Goal: Task Accomplishment & Management: Use online tool/utility

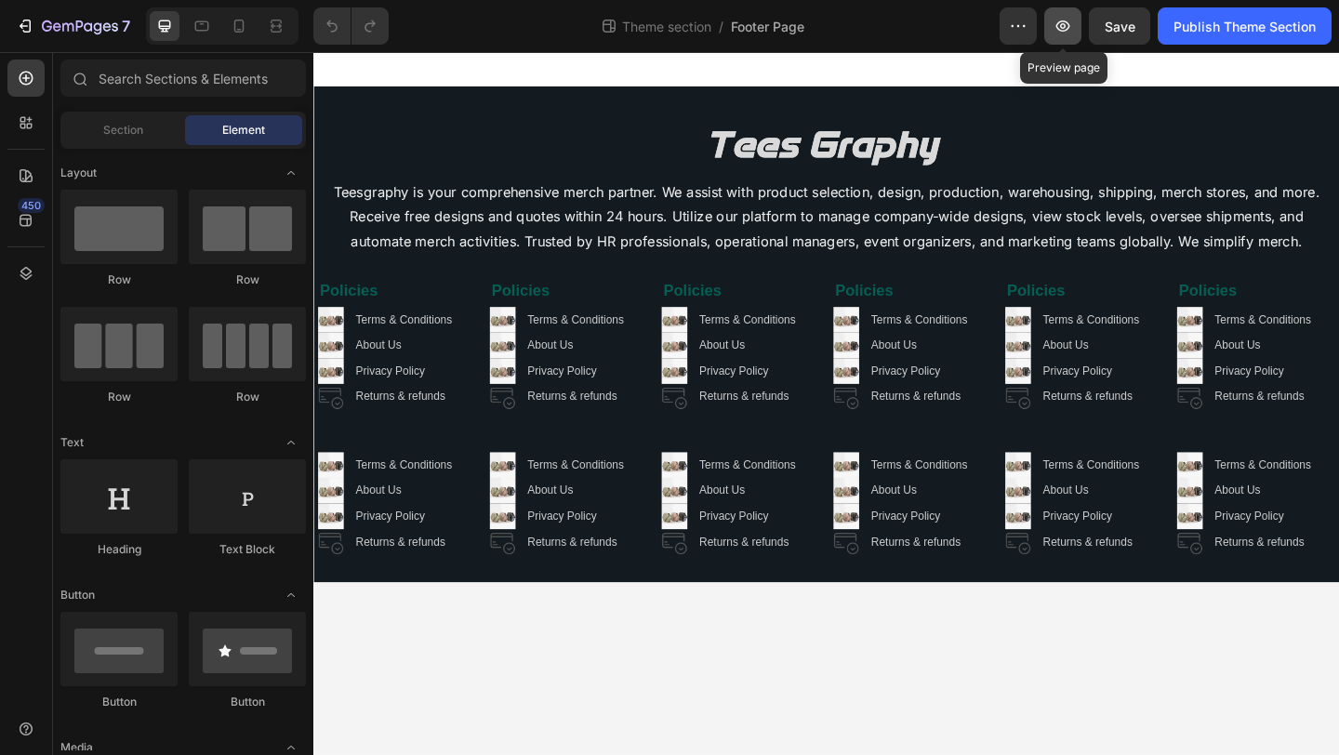
click at [1058, 29] on icon "button" at bounding box center [1063, 25] width 14 height 11
click at [40, 278] on div at bounding box center [25, 273] width 37 height 37
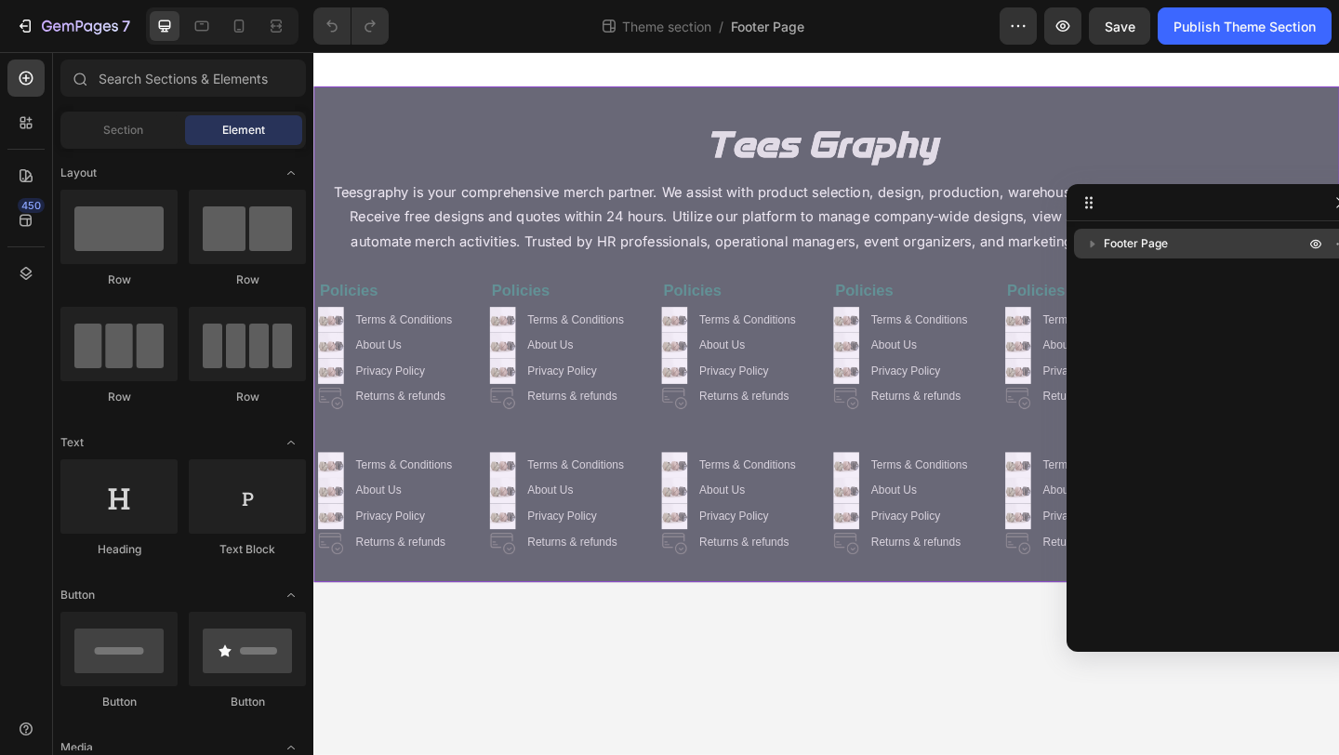
click at [1082, 242] on button "button" at bounding box center [1092, 243] width 22 height 22
click at [1132, 253] on div "Footer Page" at bounding box center [1215, 244] width 268 height 30
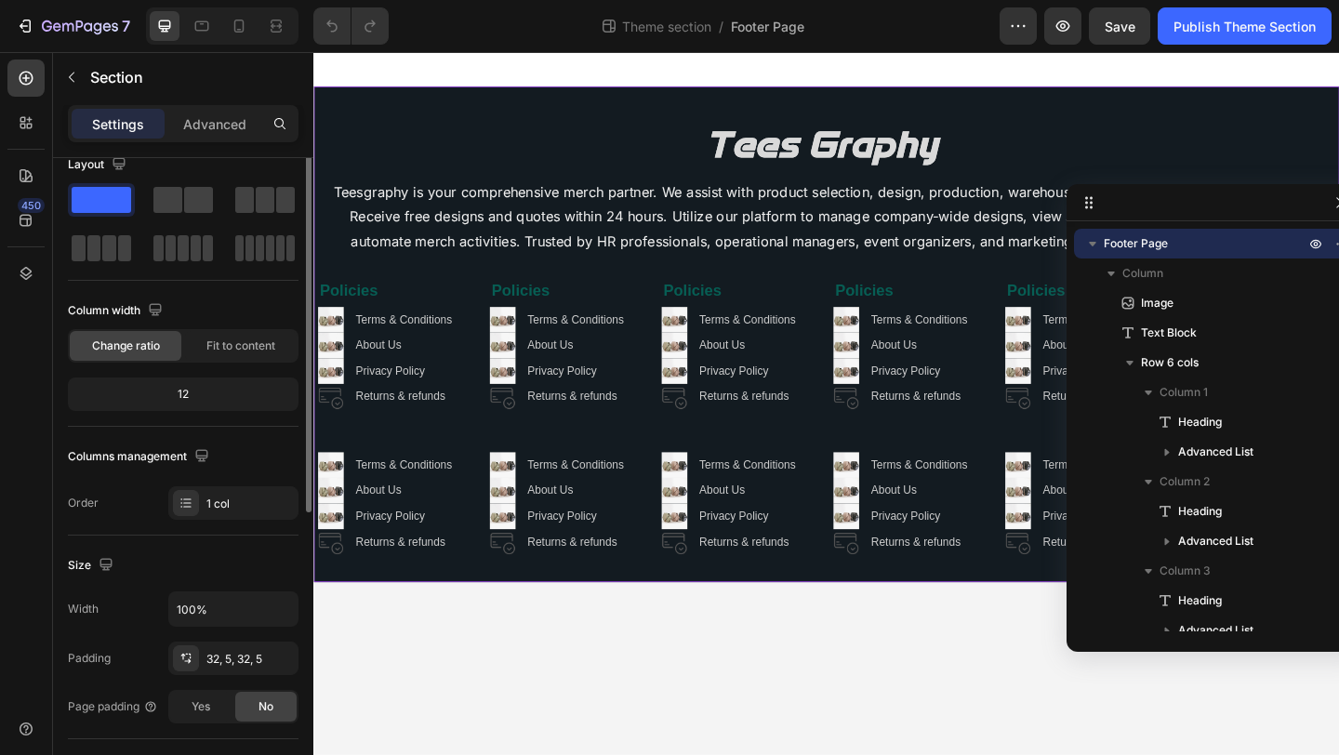
scroll to position [93, 0]
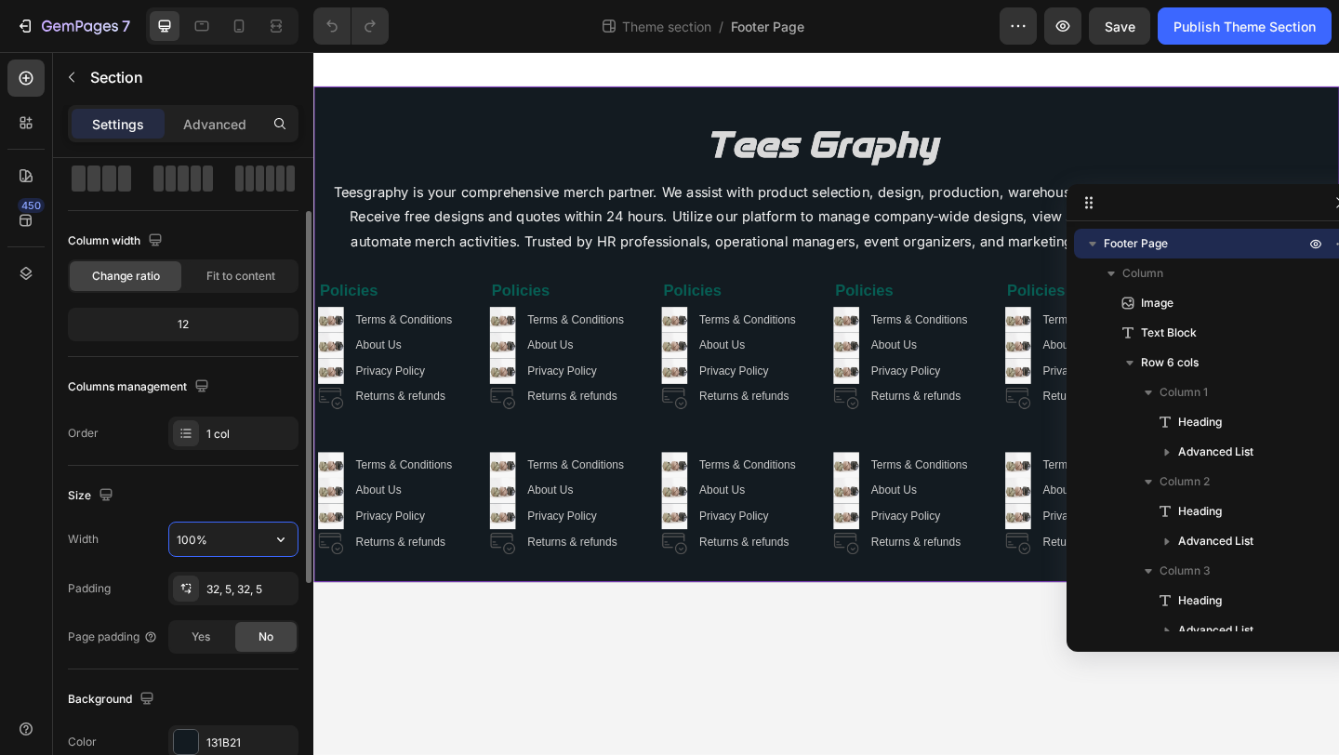
click at [229, 539] on input "100%" at bounding box center [233, 539] width 128 height 33
click at [264, 540] on button "button" at bounding box center [280, 539] width 33 height 33
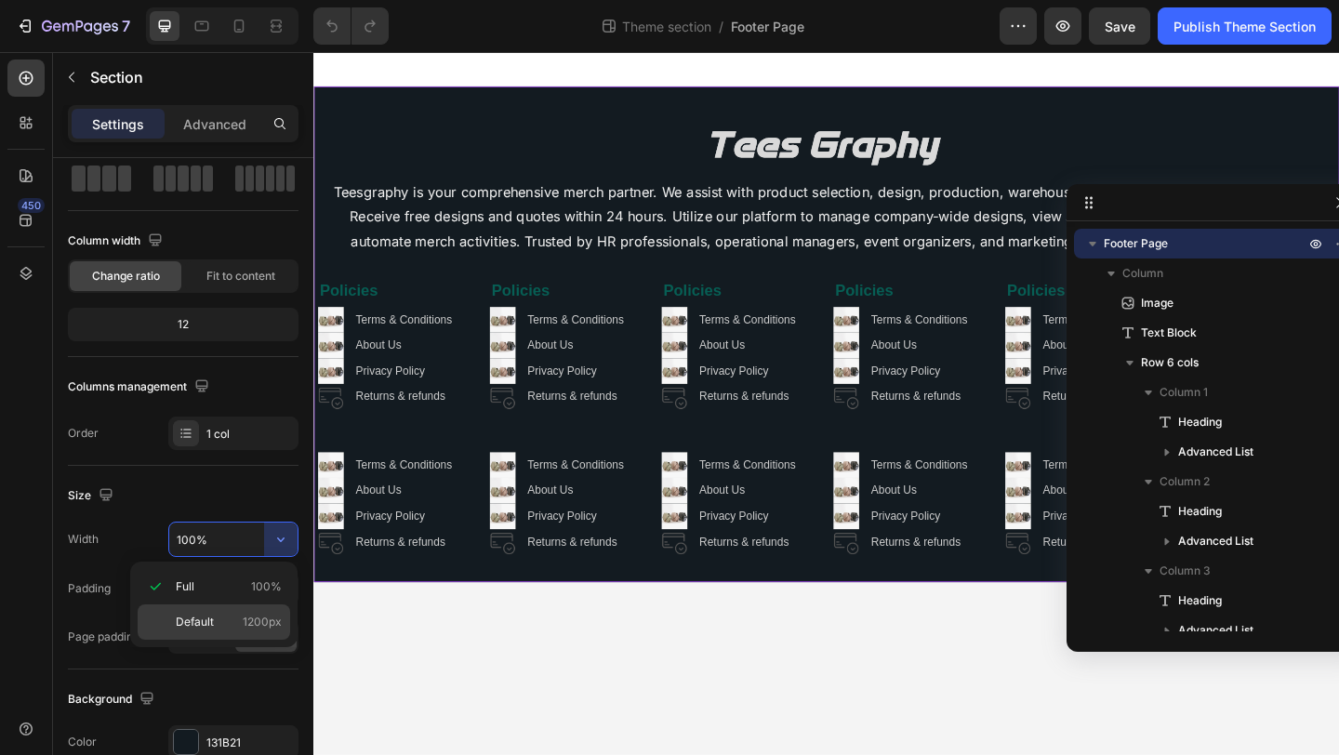
click at [189, 616] on span "Default" at bounding box center [195, 622] width 38 height 17
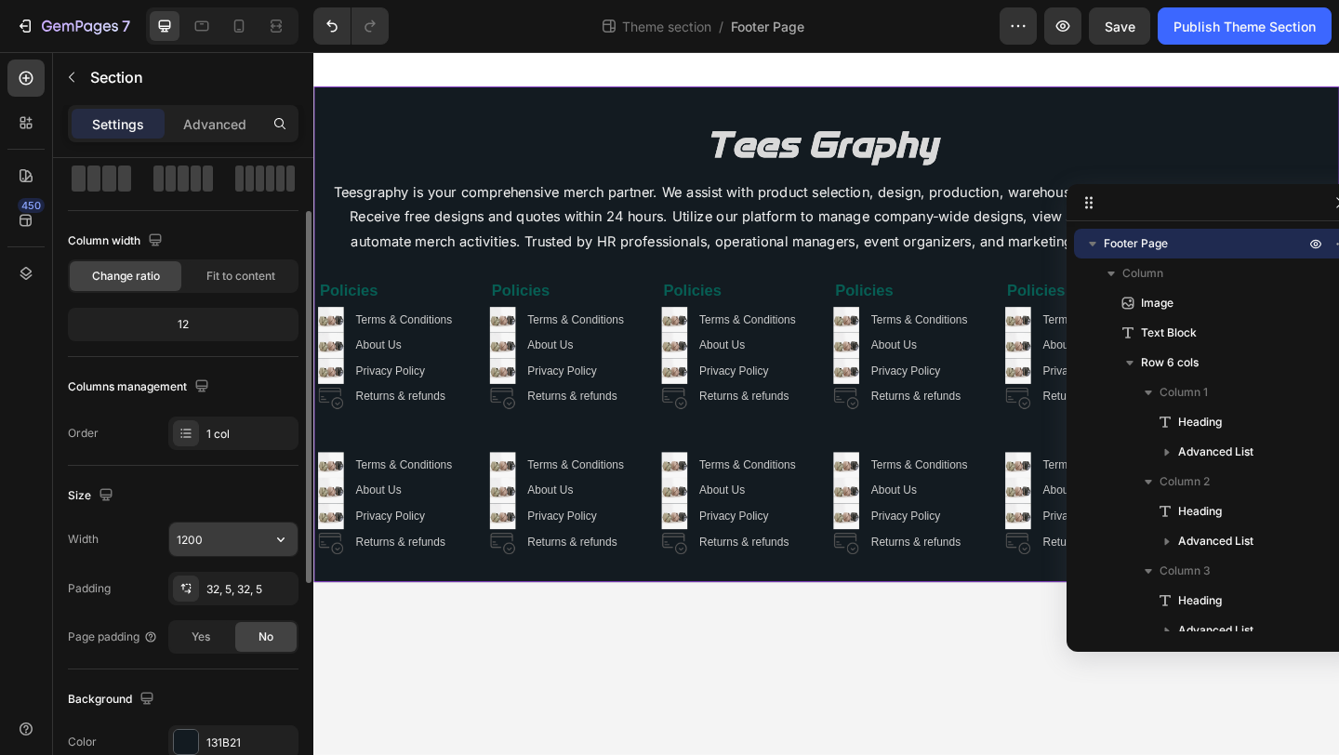
click at [242, 544] on input "1200" at bounding box center [233, 539] width 128 height 33
click at [274, 536] on icon "button" at bounding box center [281, 539] width 19 height 19
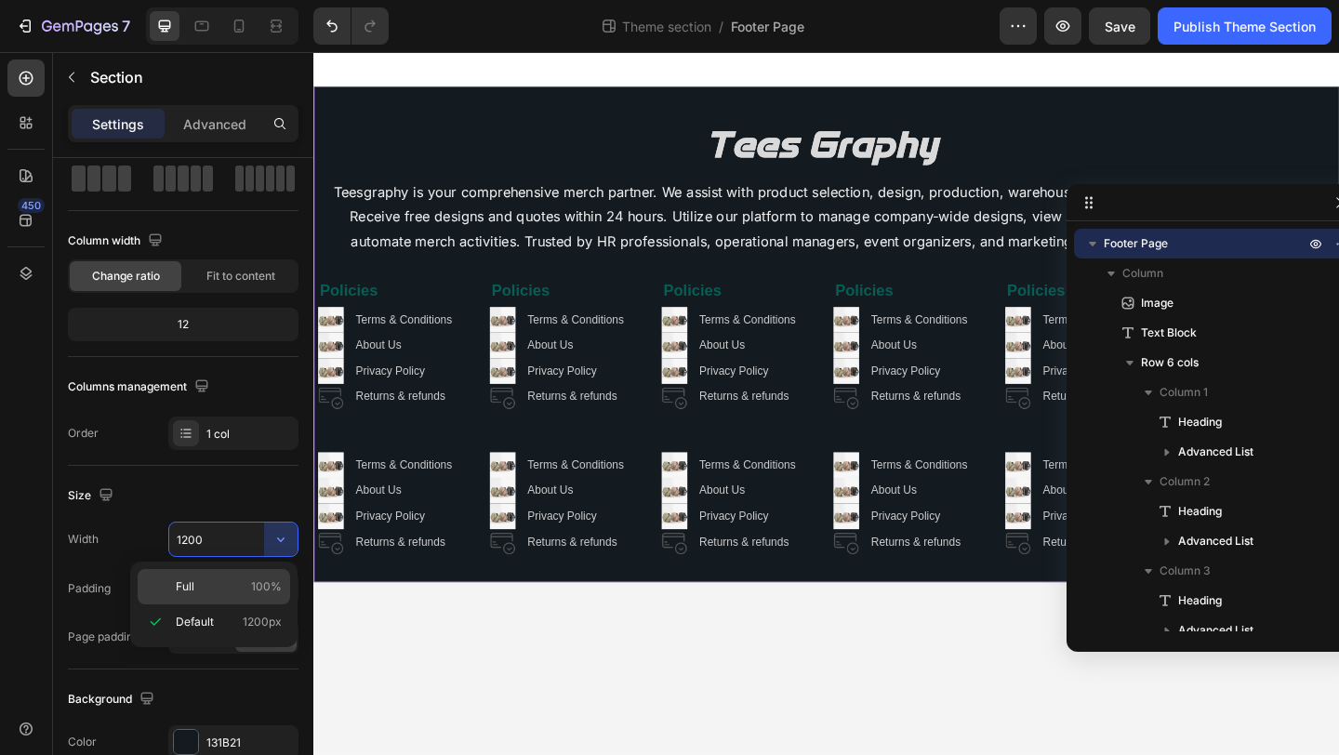
click at [203, 586] on p "Full 100%" at bounding box center [229, 586] width 106 height 17
type input "100%"
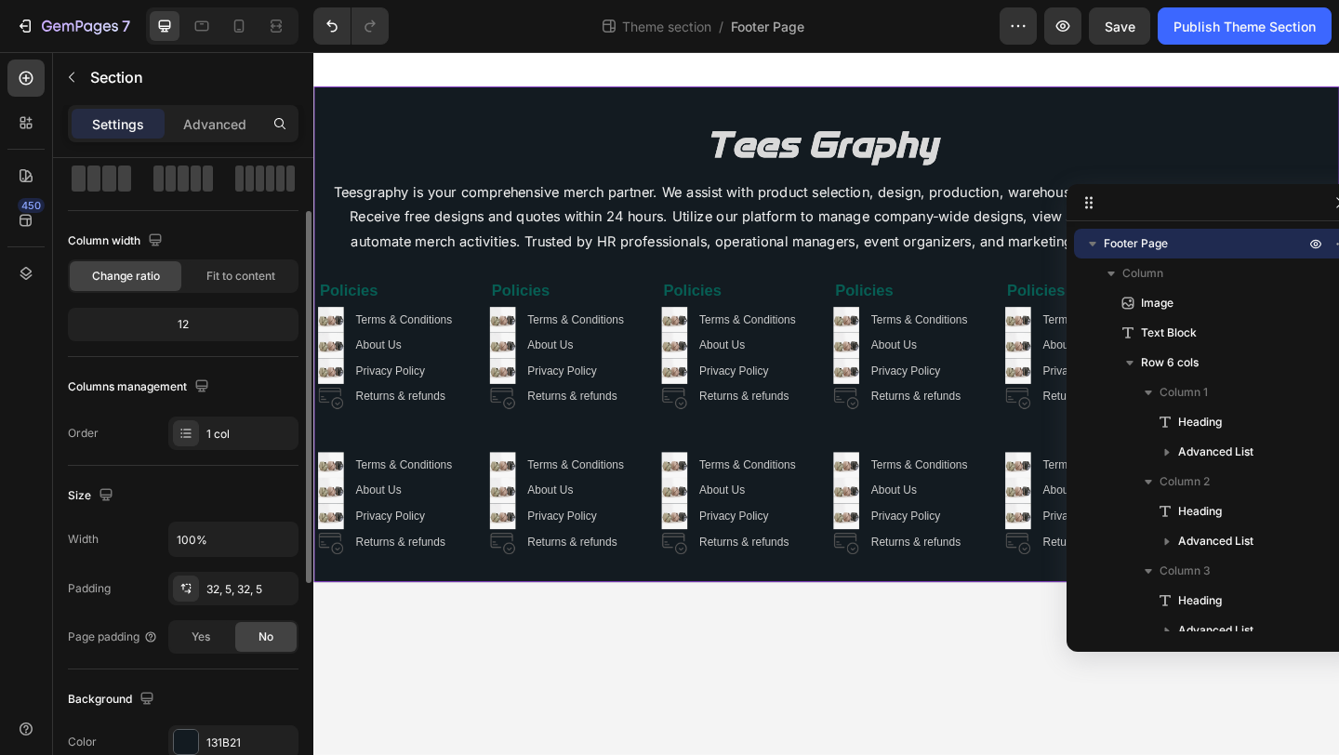
click at [249, 493] on div "Size" at bounding box center [183, 496] width 231 height 30
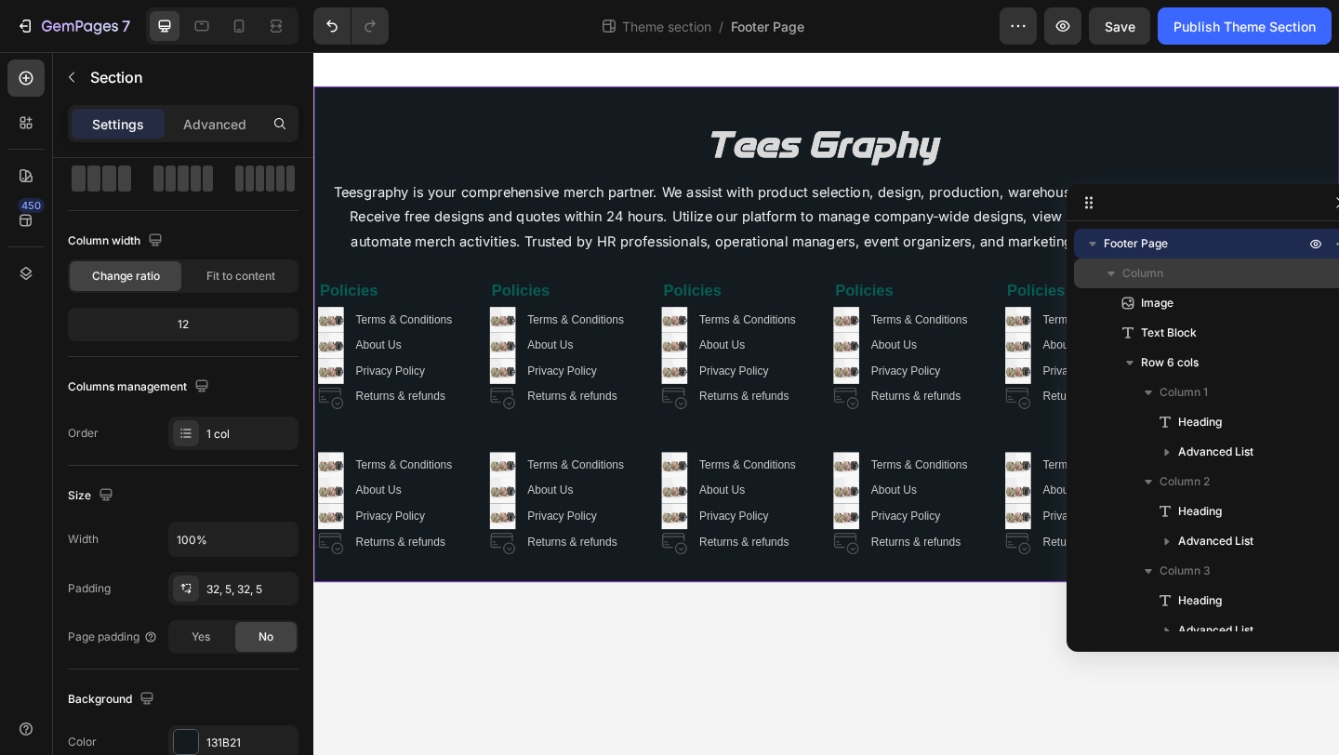
click at [1155, 275] on span "Column" at bounding box center [1142, 273] width 41 height 19
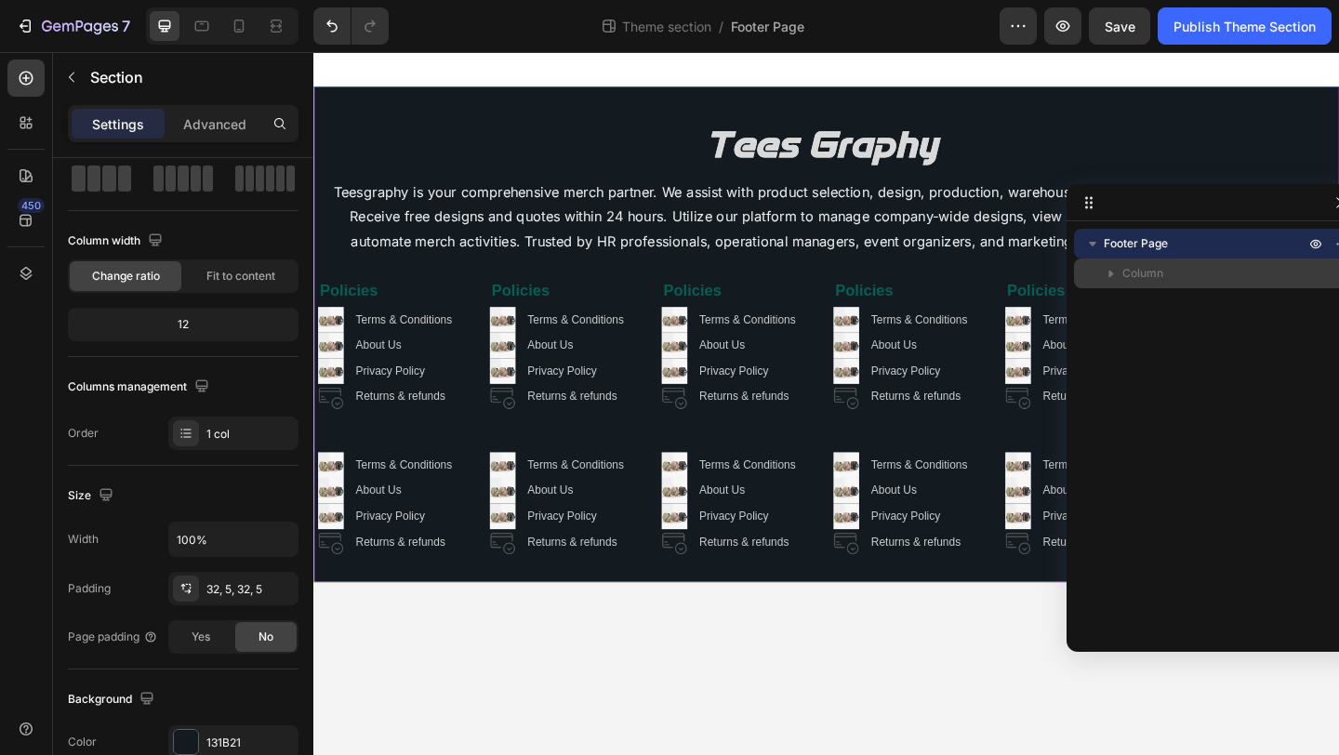
click at [1112, 277] on icon "button" at bounding box center [1111, 273] width 19 height 19
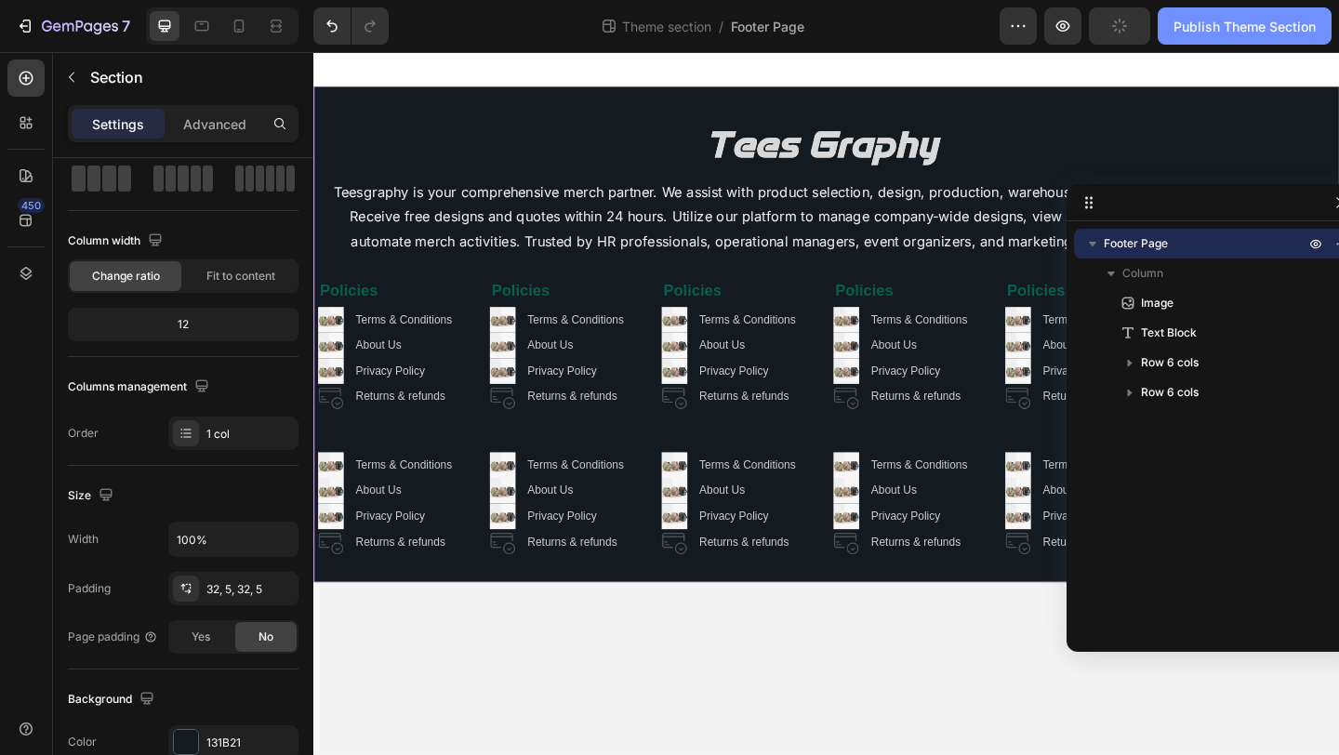
click at [1234, 34] on div "Publish Theme Section" at bounding box center [1245, 27] width 142 height 20
click at [1203, 32] on div "Publish Theme Section" at bounding box center [1245, 27] width 142 height 20
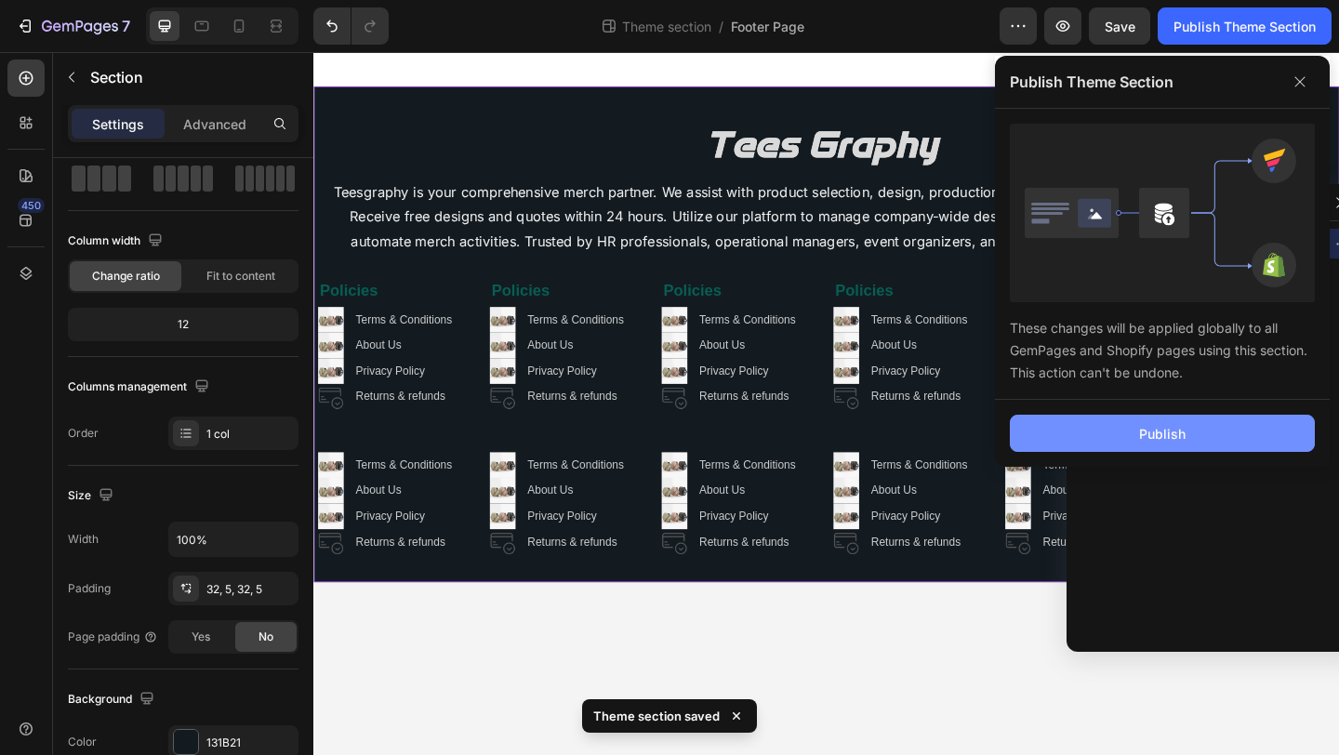
click at [1109, 433] on button "Publish" at bounding box center [1162, 433] width 305 height 37
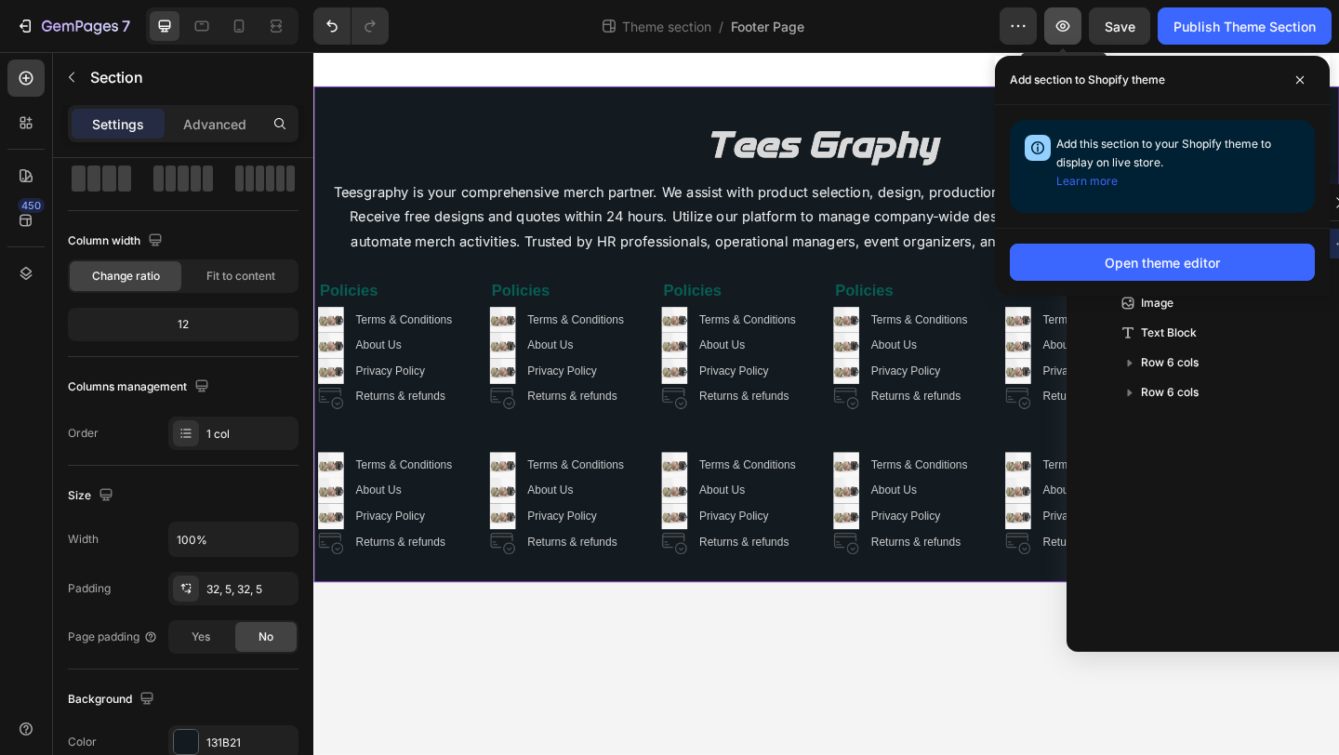
click at [1064, 25] on icon "button" at bounding box center [1063, 25] width 14 height 11
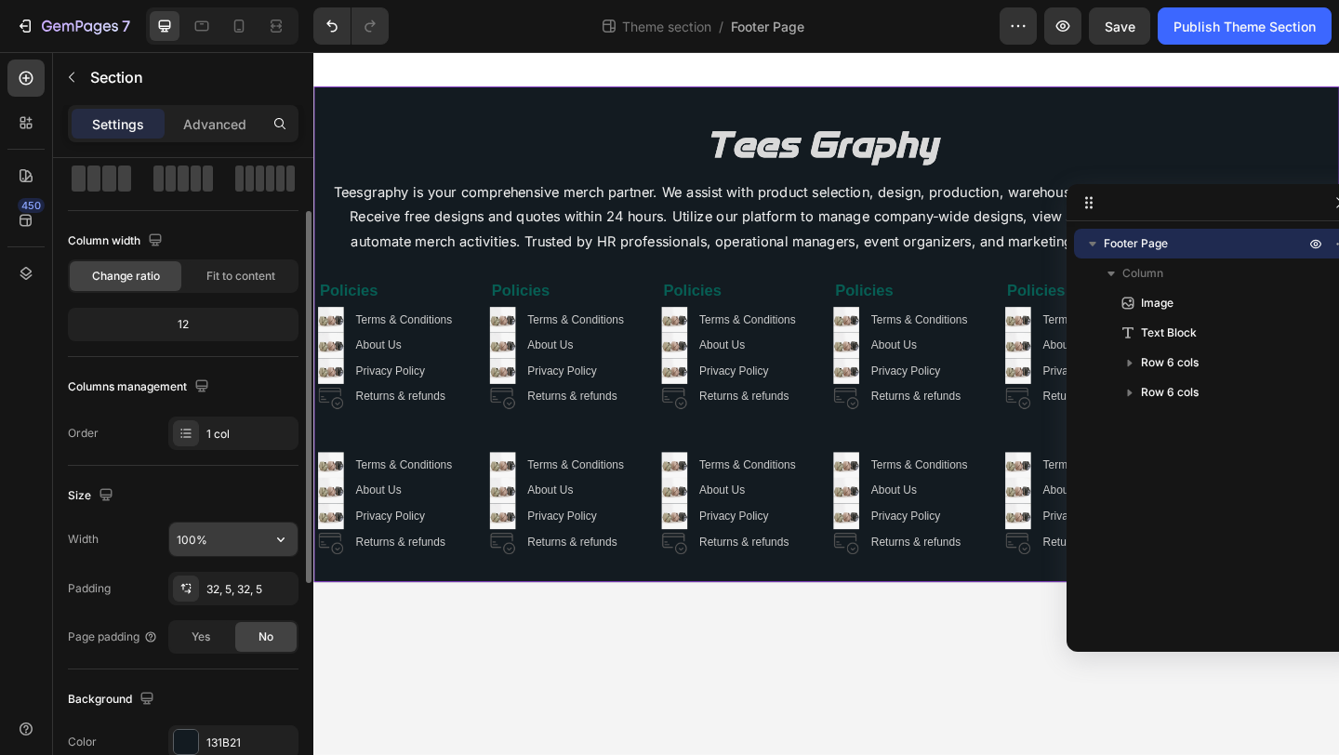
click at [226, 537] on input "100%" at bounding box center [233, 539] width 128 height 33
click at [247, 490] on div "Size" at bounding box center [183, 496] width 231 height 30
click at [282, 548] on icon "button" at bounding box center [281, 539] width 19 height 19
click at [241, 503] on div "Size" at bounding box center [183, 496] width 231 height 30
